Goal: Task Accomplishment & Management: Use online tool/utility

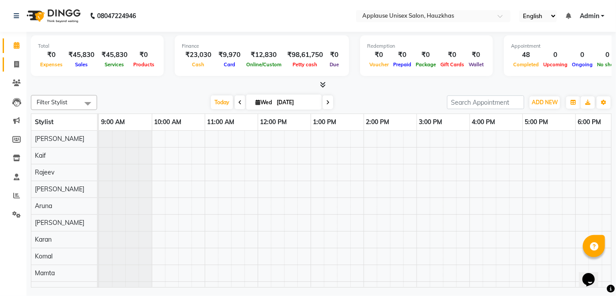
click at [18, 64] on icon at bounding box center [16, 64] width 5 height 7
select select "service"
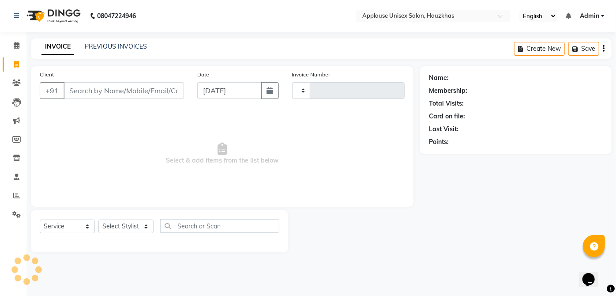
type input "3560"
select select "5082"
click at [114, 226] on select "Select Stylist" at bounding box center [125, 226] width 55 height 14
select select "32126"
click at [98, 219] on select "Select Stylist [PERSON_NAME] [PERSON_NAME] [PERSON_NAME] [PERSON_NAME] [PERSON_…" at bounding box center [125, 226] width 55 height 14
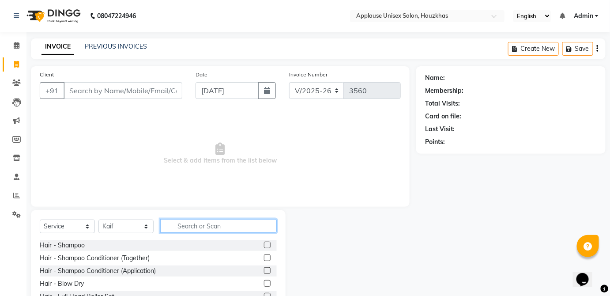
click at [227, 222] on input "text" at bounding box center [218, 226] width 117 height 14
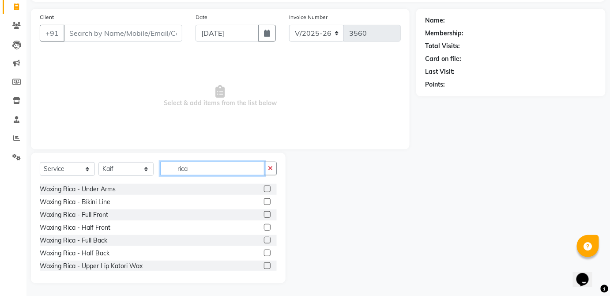
scroll to position [75, 0]
type input "rica"
click at [264, 240] on label at bounding box center [267, 240] width 7 height 7
click at [264, 240] on input "checkbox" at bounding box center [267, 241] width 6 height 6
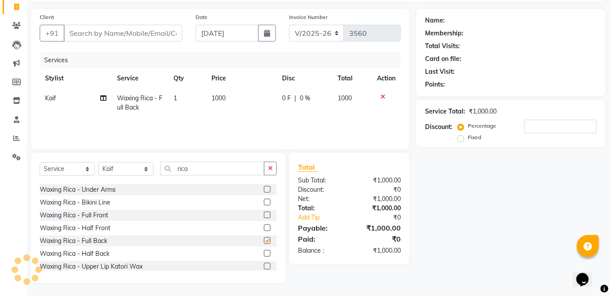
checkbox input "false"
click at [384, 96] on icon at bounding box center [383, 97] width 5 height 6
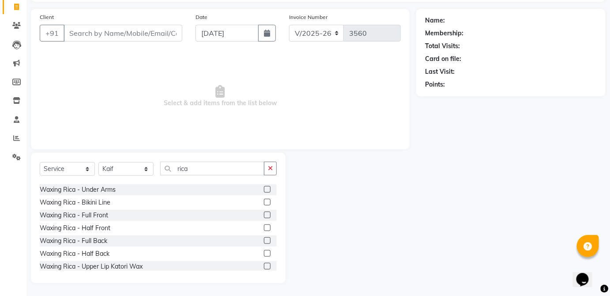
click at [264, 251] on label at bounding box center [267, 253] width 7 height 7
click at [264, 251] on input "checkbox" at bounding box center [267, 254] width 6 height 6
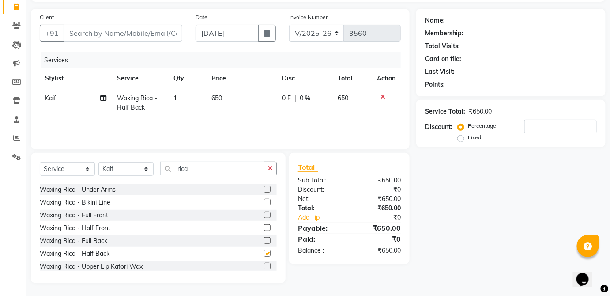
checkbox input "false"
click at [247, 99] on td "650" at bounding box center [241, 102] width 71 height 29
select select "32126"
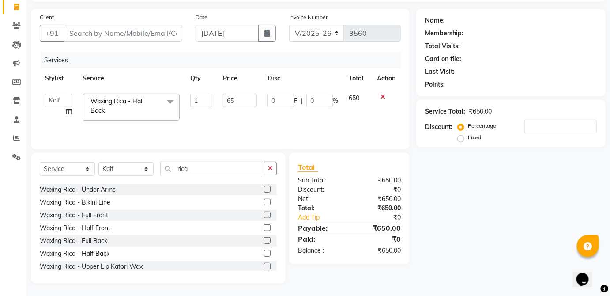
type input "6"
type input "300"
click at [350, 95] on td "650" at bounding box center [358, 107] width 28 height 38
select select "32126"
click at [163, 25] on input "Client" at bounding box center [123, 33] width 119 height 17
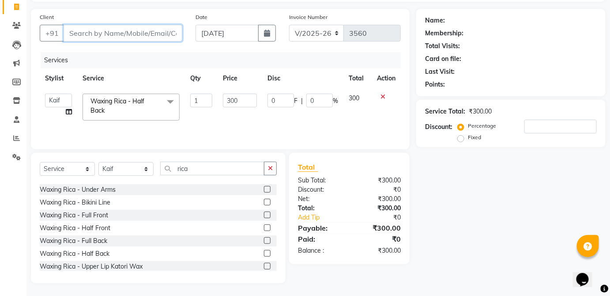
type input "k"
type input "0"
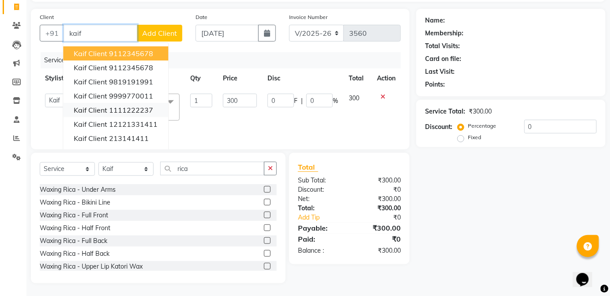
click at [136, 112] on ngb-highlight "1111222237" at bounding box center [131, 110] width 44 height 9
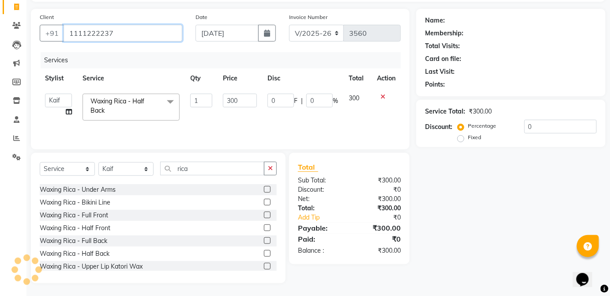
type input "1111222237"
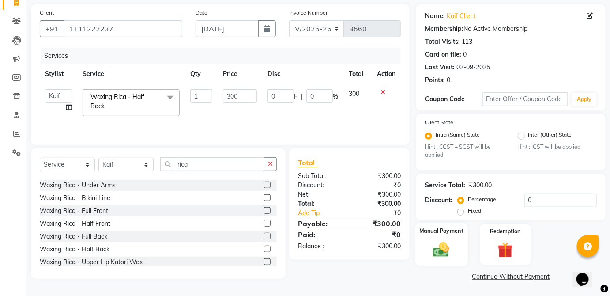
click at [461, 250] on div "Manual Payment" at bounding box center [442, 244] width 53 height 43
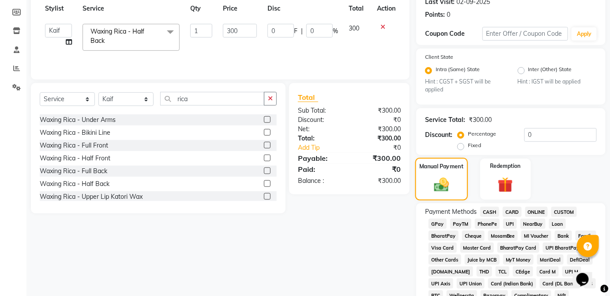
scroll to position [135, 0]
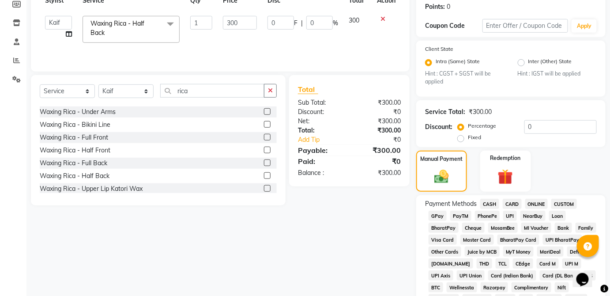
click at [491, 203] on span "CASH" at bounding box center [489, 204] width 19 height 10
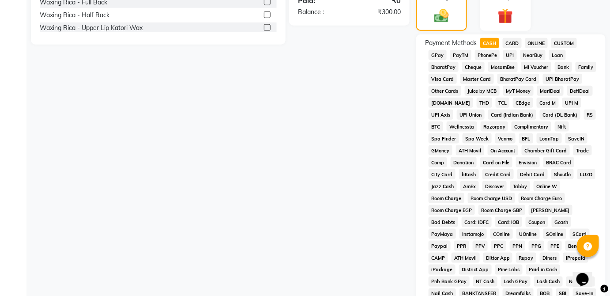
scroll to position [428, 0]
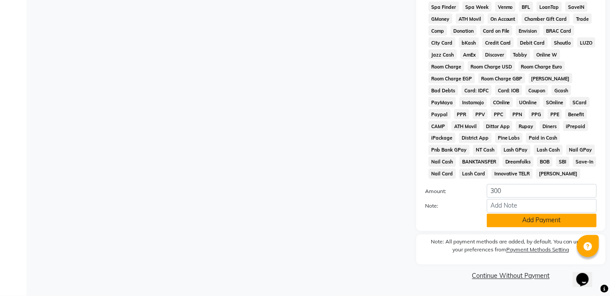
click at [552, 227] on button "Add Payment" at bounding box center [542, 221] width 110 height 14
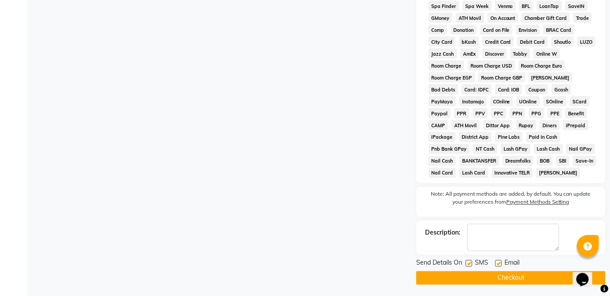
click at [533, 282] on button "Checkout" at bounding box center [510, 278] width 189 height 14
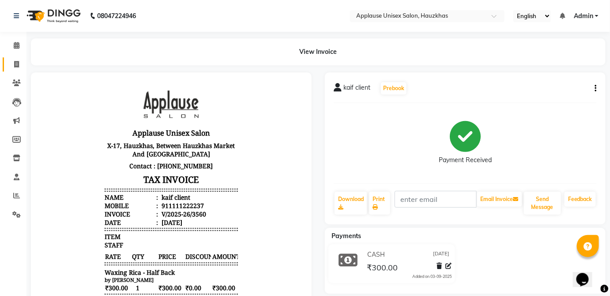
click at [15, 64] on icon at bounding box center [16, 64] width 5 height 7
select select "service"
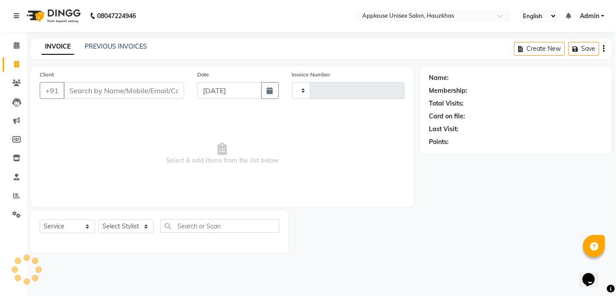
type input "3561"
select select "5082"
click at [125, 225] on select "Select Stylist" at bounding box center [125, 226] width 55 height 14
select select "32126"
click at [98, 219] on select "Select Stylist [PERSON_NAME] [PERSON_NAME] [PERSON_NAME] [PERSON_NAME] [PERSON_…" at bounding box center [125, 226] width 55 height 14
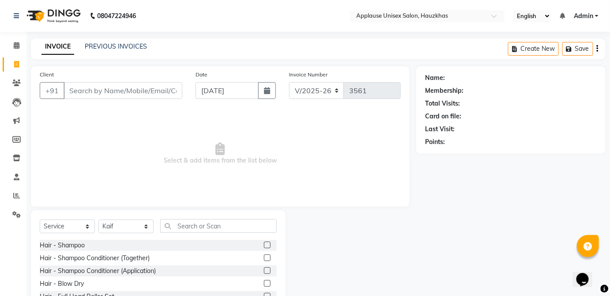
click at [264, 257] on label at bounding box center [267, 257] width 7 height 7
click at [264, 257] on input "checkbox" at bounding box center [267, 258] width 6 height 6
checkbox input "true"
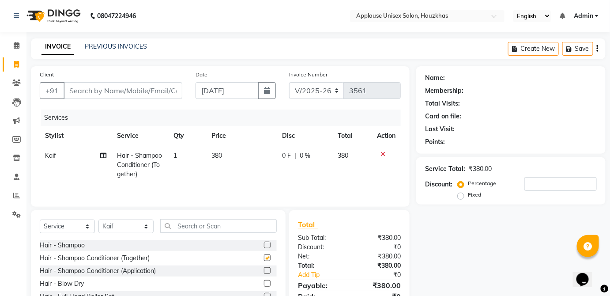
click at [238, 158] on td "380" at bounding box center [241, 165] width 71 height 38
select select "32126"
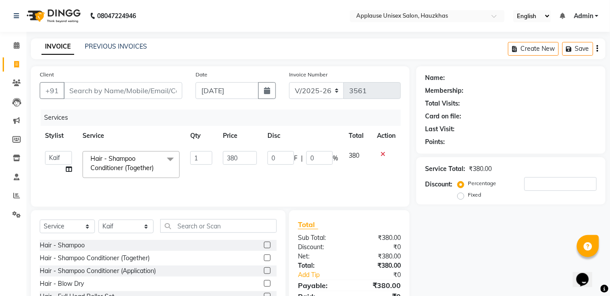
checkbox input "false"
click at [238, 159] on input "380" at bounding box center [240, 158] width 34 height 14
type input "3"
type input "400"
click at [358, 159] on td "380" at bounding box center [358, 165] width 28 height 38
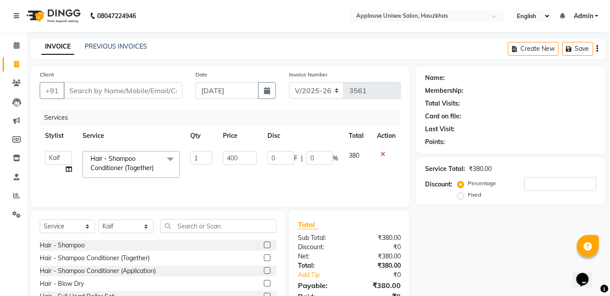
select select "32126"
click at [147, 231] on select "Select Stylist [PERSON_NAME] [PERSON_NAME] [PERSON_NAME] [PERSON_NAME] [PERSON_…" at bounding box center [125, 226] width 55 height 14
select select "32125"
click at [98, 219] on select "Select Stylist [PERSON_NAME] [PERSON_NAME] [PERSON_NAME] [PERSON_NAME] [PERSON_…" at bounding box center [125, 226] width 55 height 14
click at [216, 211] on div "Select Service Product Membership Package Voucher Prepaid Gift Card Select Styl…" at bounding box center [158, 275] width 255 height 130
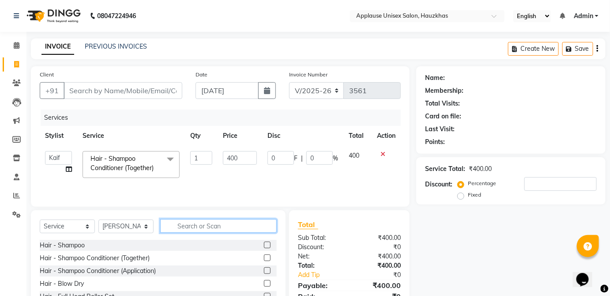
click at [221, 229] on input "text" at bounding box center [218, 226] width 117 height 14
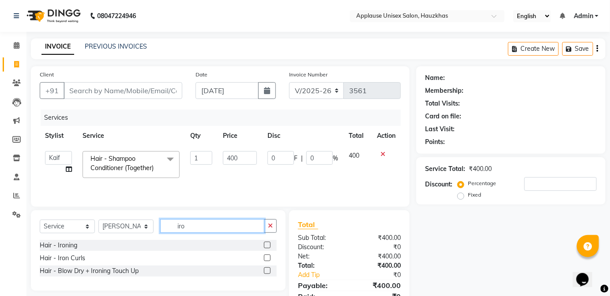
type input "iro"
click at [266, 258] on label at bounding box center [267, 257] width 7 height 7
click at [266, 258] on input "checkbox" at bounding box center [267, 258] width 6 height 6
checkbox input "true"
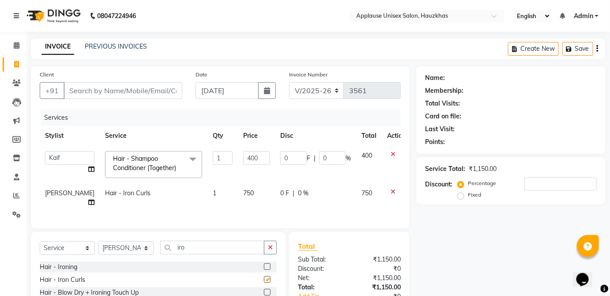
click at [325, 199] on td "0 F | 0 %" at bounding box center [315, 197] width 81 height 29
select select "32125"
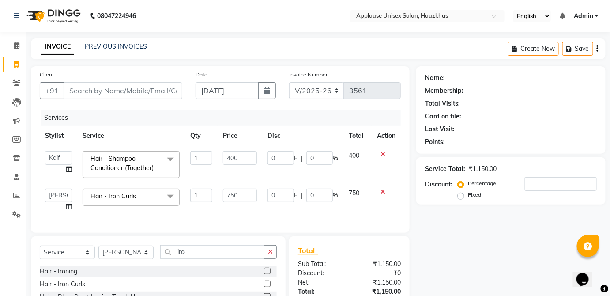
checkbox input "false"
click at [169, 88] on input "Client" at bounding box center [123, 90] width 119 height 17
type input "k"
type input "0"
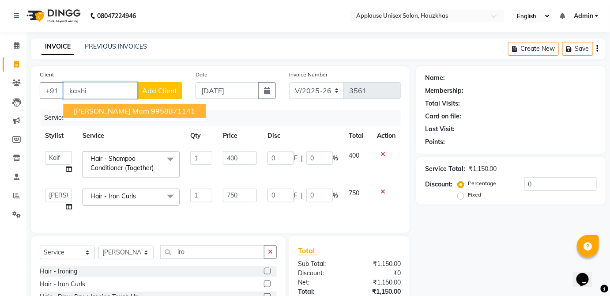
click at [159, 110] on ngb-highlight "9958871141" at bounding box center [173, 110] width 44 height 9
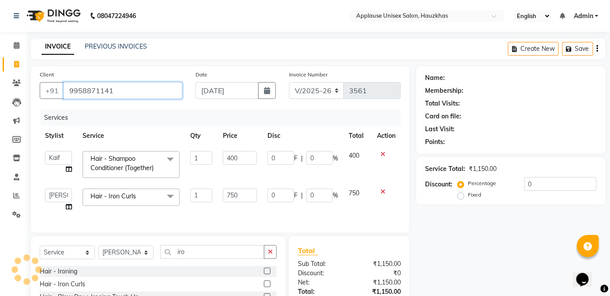
type input "9958871141"
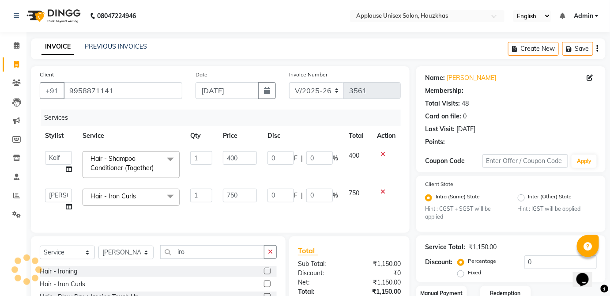
scroll to position [70, 0]
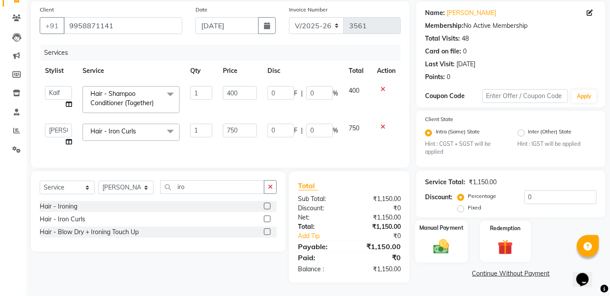
click at [446, 245] on img at bounding box center [442, 247] width 26 height 18
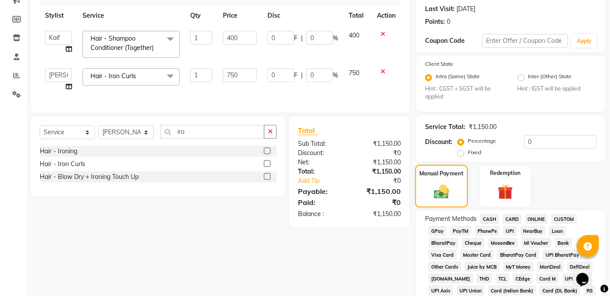
scroll to position [142, 0]
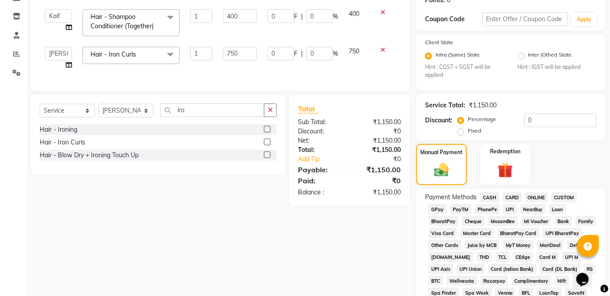
click at [524, 205] on span "NearBuy" at bounding box center [533, 209] width 25 height 10
click at [507, 201] on span "CARD" at bounding box center [512, 197] width 19 height 10
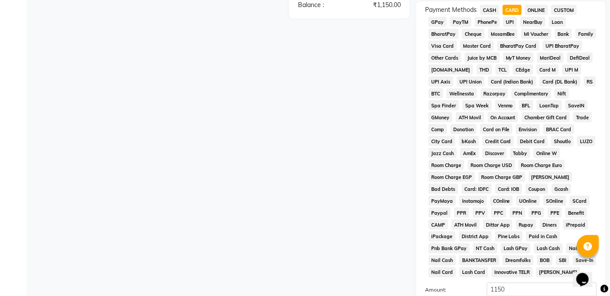
scroll to position [428, 0]
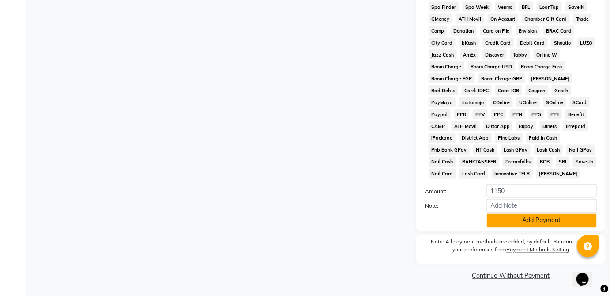
click at [556, 224] on button "Add Payment" at bounding box center [542, 221] width 110 height 14
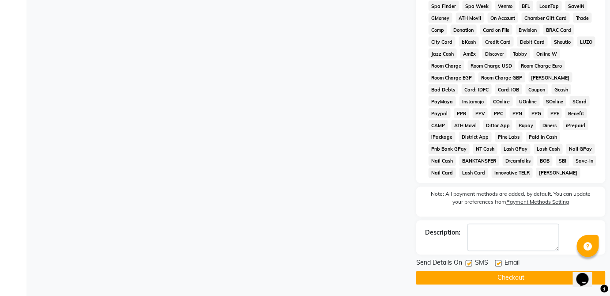
click at [549, 279] on button "Checkout" at bounding box center [510, 278] width 189 height 14
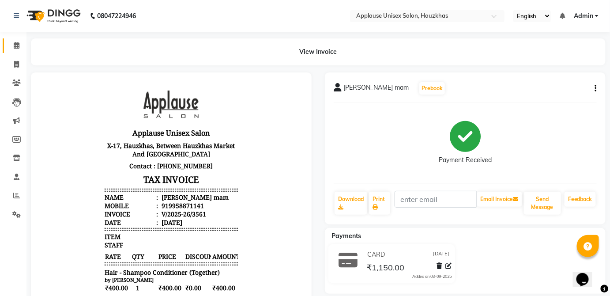
click at [22, 41] on span at bounding box center [16, 46] width 15 height 10
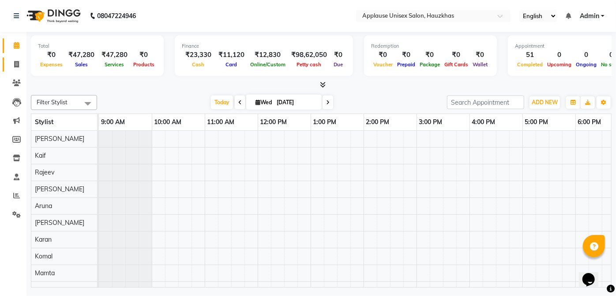
click at [14, 68] on span at bounding box center [16, 65] width 15 height 10
select select "service"
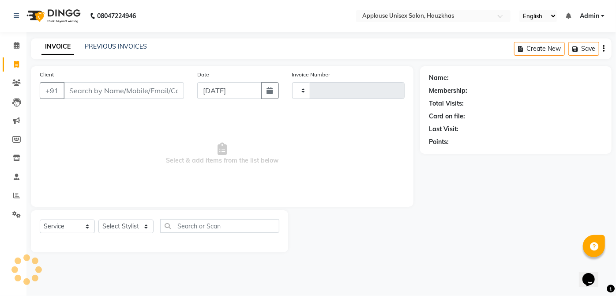
type input "3562"
select select "5082"
click at [73, 45] on link "INVOICE" at bounding box center [58, 47] width 33 height 16
click at [91, 42] on link "PREVIOUS INVOICES" at bounding box center [116, 46] width 62 height 8
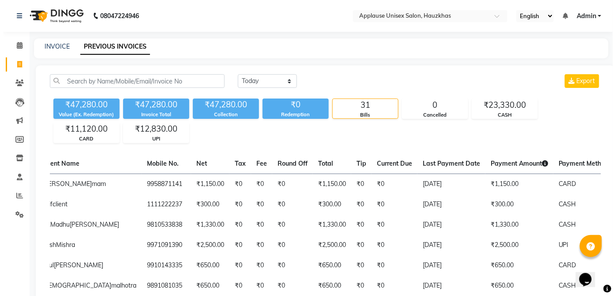
scroll to position [0, 111]
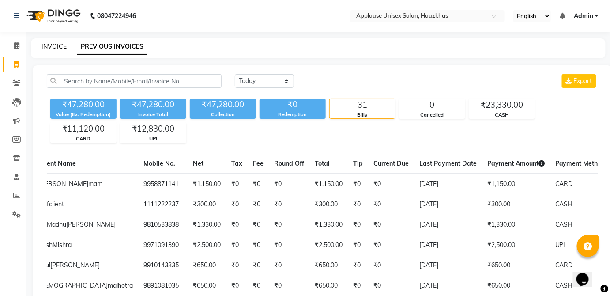
click at [45, 44] on link "INVOICE" at bounding box center [54, 46] width 25 height 8
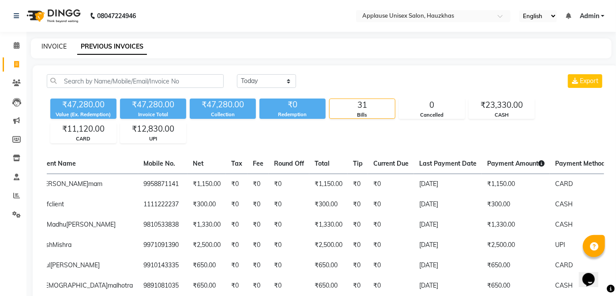
select select "service"
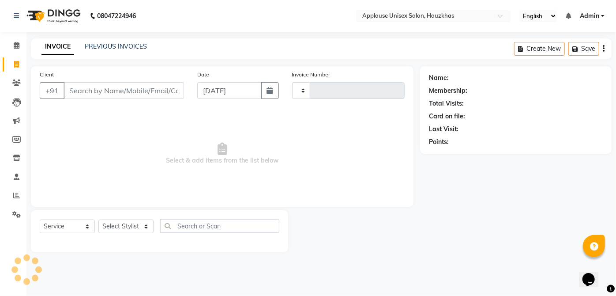
type input "3562"
select select "5082"
